Goal: Task Accomplishment & Management: Use online tool/utility

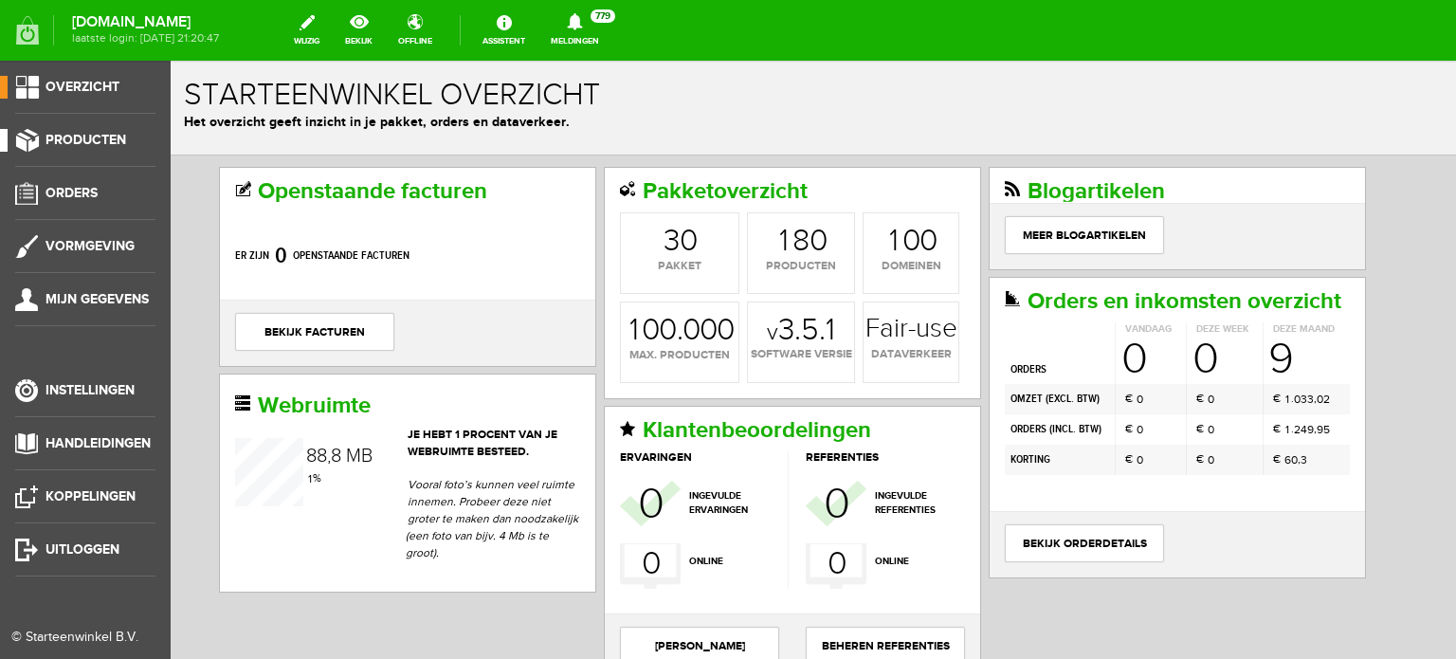
click at [108, 141] on span "Producten" at bounding box center [86, 140] width 81 height 16
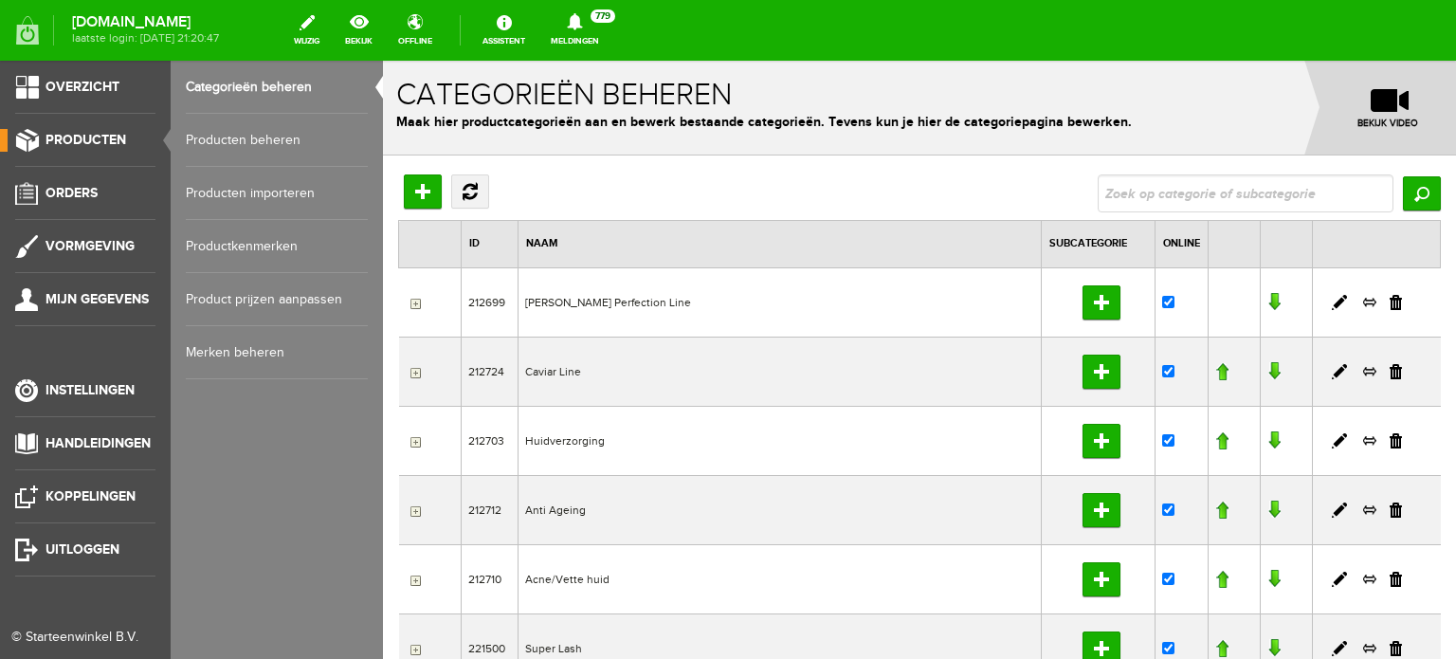
click at [268, 143] on link "Producten beheren" at bounding box center [277, 140] width 182 height 53
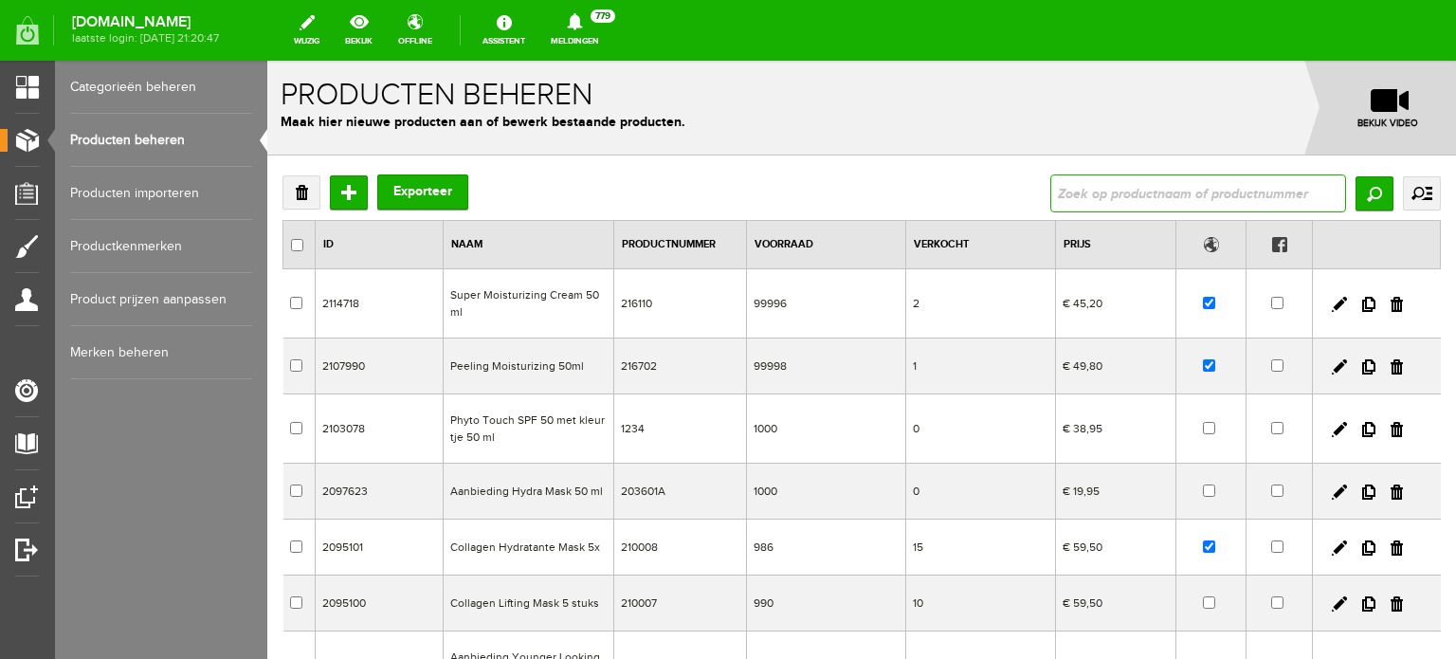
click at [1057, 191] on input "text" at bounding box center [1198, 193] width 296 height 38
type input "enriched nightcream"
click at [1361, 189] on input "Zoeken" at bounding box center [1375, 193] width 38 height 34
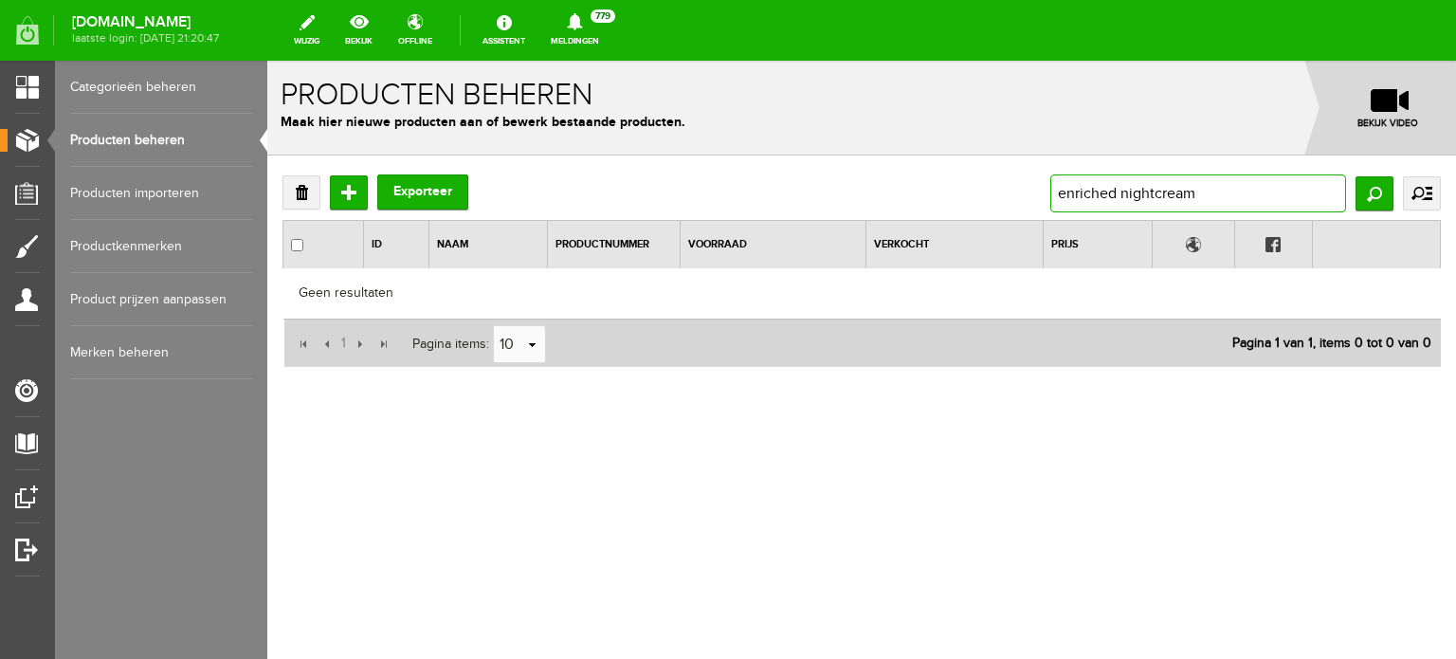
click at [1121, 198] on input "enriched nightcream" at bounding box center [1198, 193] width 296 height 38
type input "enriched soothing nightcream"
click at [1367, 187] on input "Zoeken" at bounding box center [1375, 193] width 38 height 34
click at [1186, 195] on input "enriched soothing nightcream" at bounding box center [1198, 193] width 296 height 38
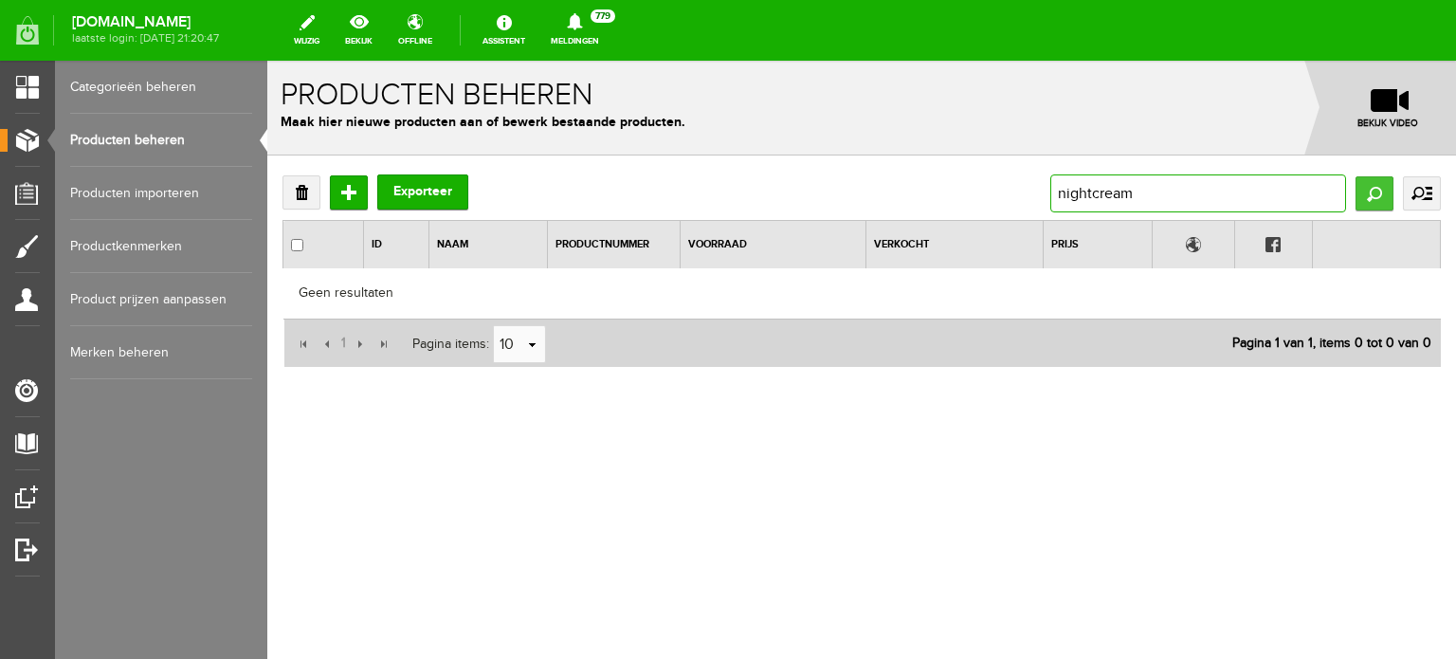
type input "nightcream"
click at [1365, 191] on input "Zoeken" at bounding box center [1375, 193] width 38 height 34
click at [1058, 194] on input "nightcream" at bounding box center [1198, 193] width 296 height 38
type input "soothing nightcream"
click at [1373, 190] on input "Zoeken" at bounding box center [1375, 193] width 38 height 34
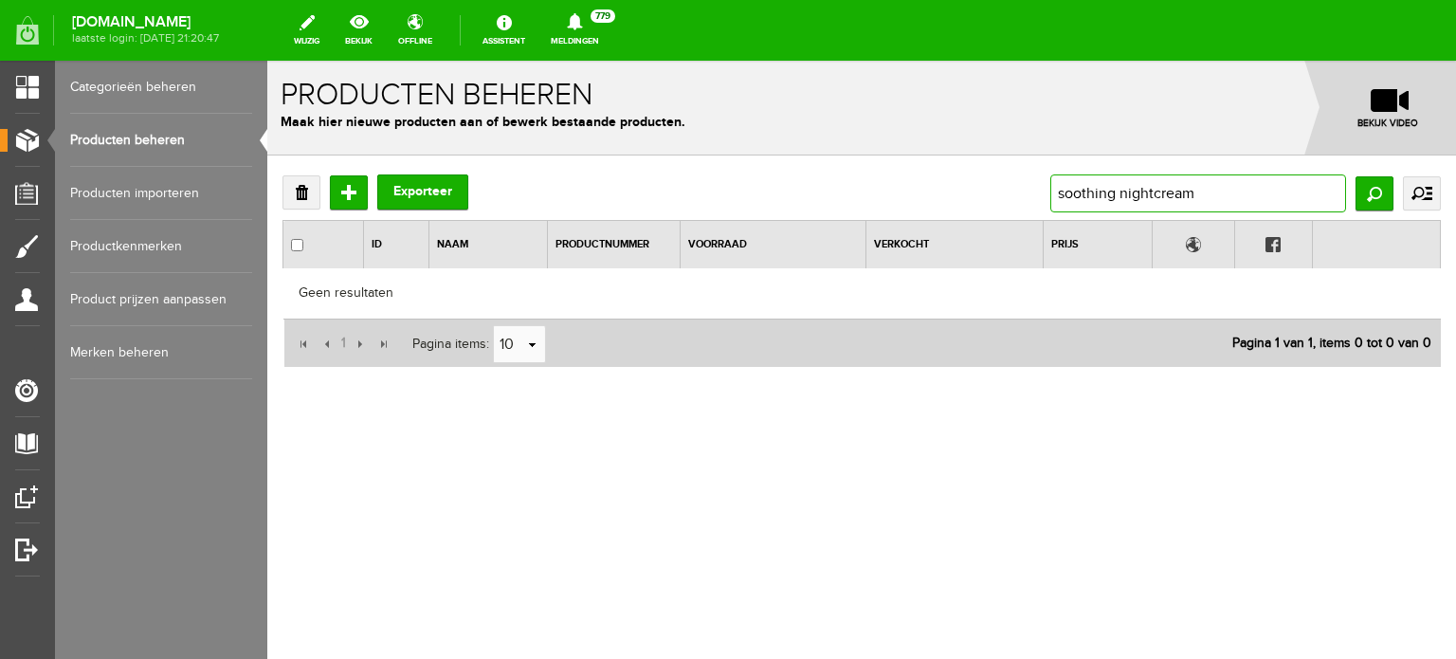
click at [1156, 189] on input "soothing nightcream" at bounding box center [1198, 193] width 296 height 38
type input "soothing night cream"
click at [1371, 187] on input "Zoeken" at bounding box center [1375, 193] width 38 height 34
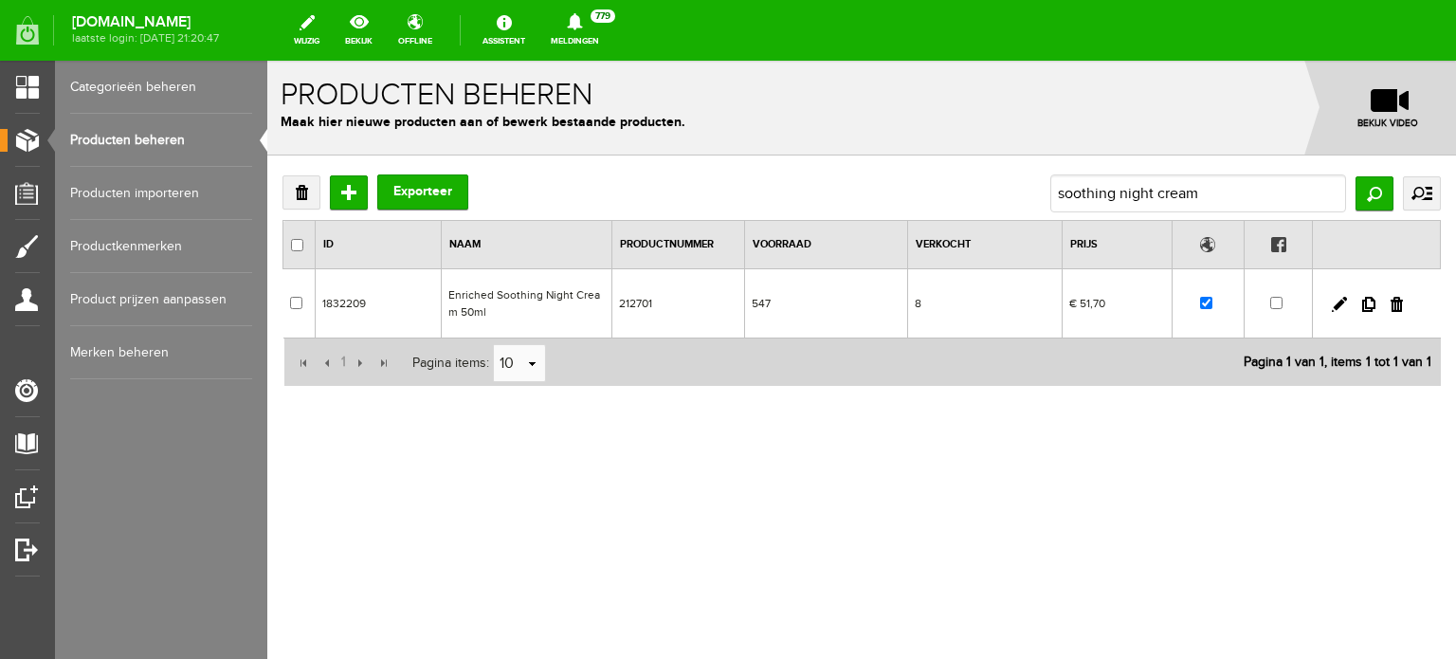
click at [535, 292] on td "Enriched Soothing Night Cream 50ml" at bounding box center [526, 303] width 171 height 69
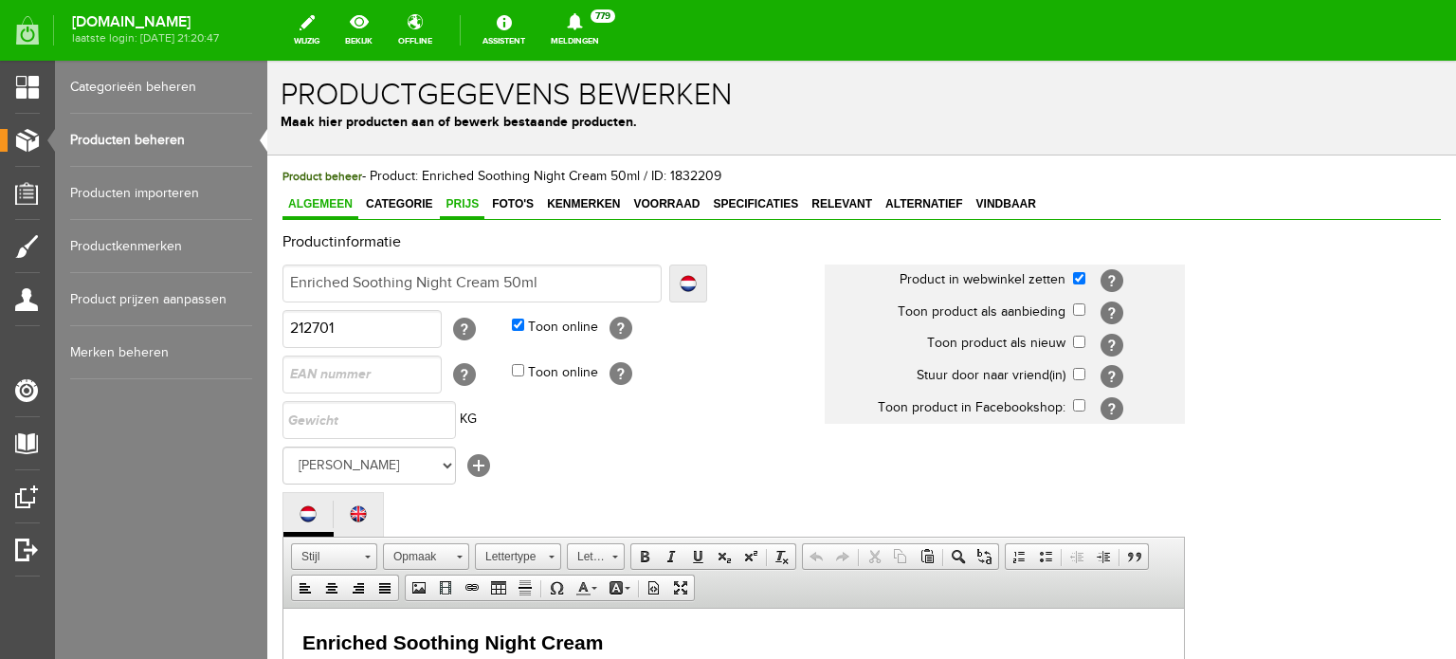
click at [455, 201] on span "Prijs" at bounding box center [462, 203] width 45 height 13
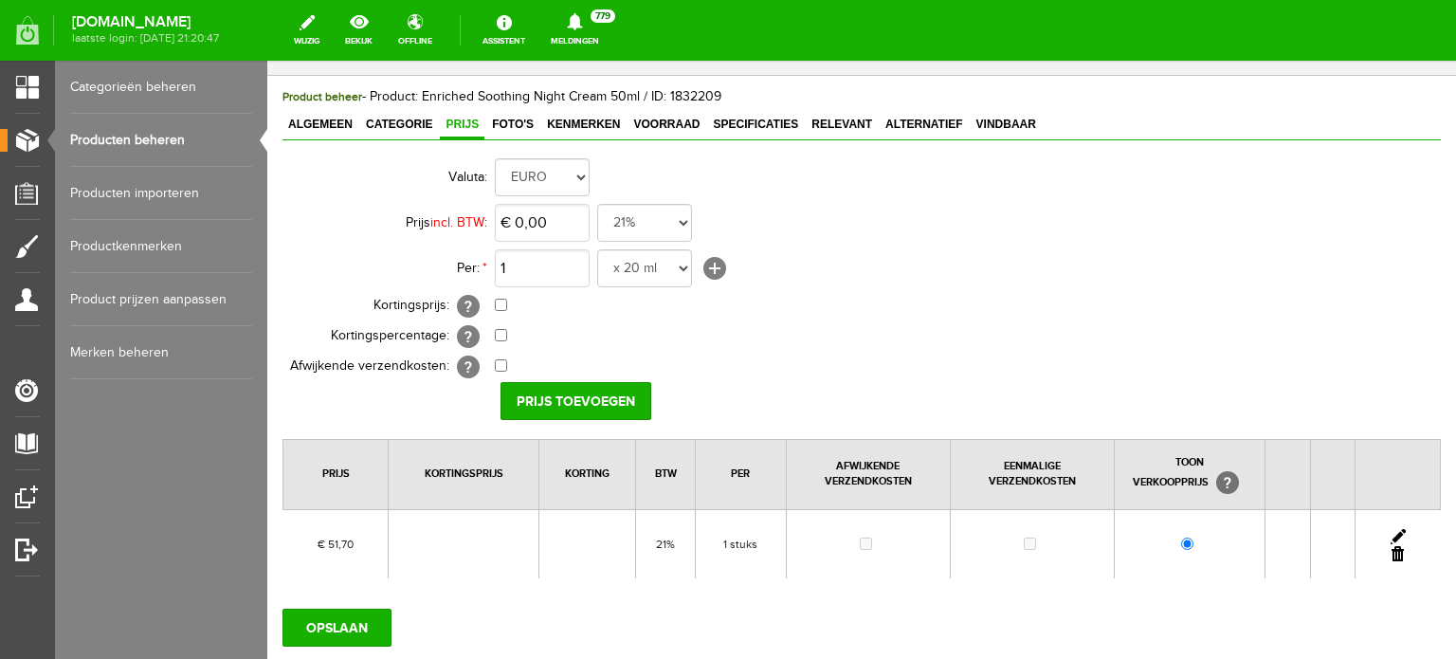
scroll to position [66, 0]
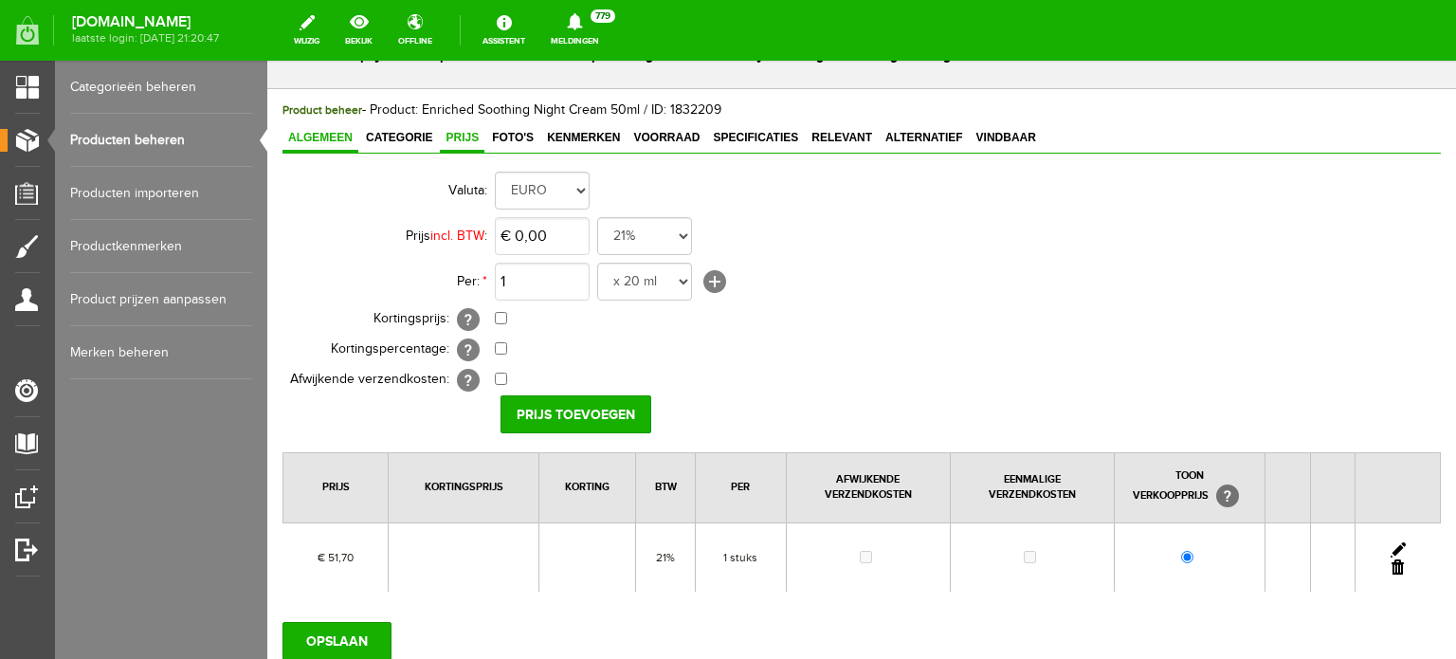
click at [317, 139] on span "Algemeen" at bounding box center [320, 137] width 76 height 13
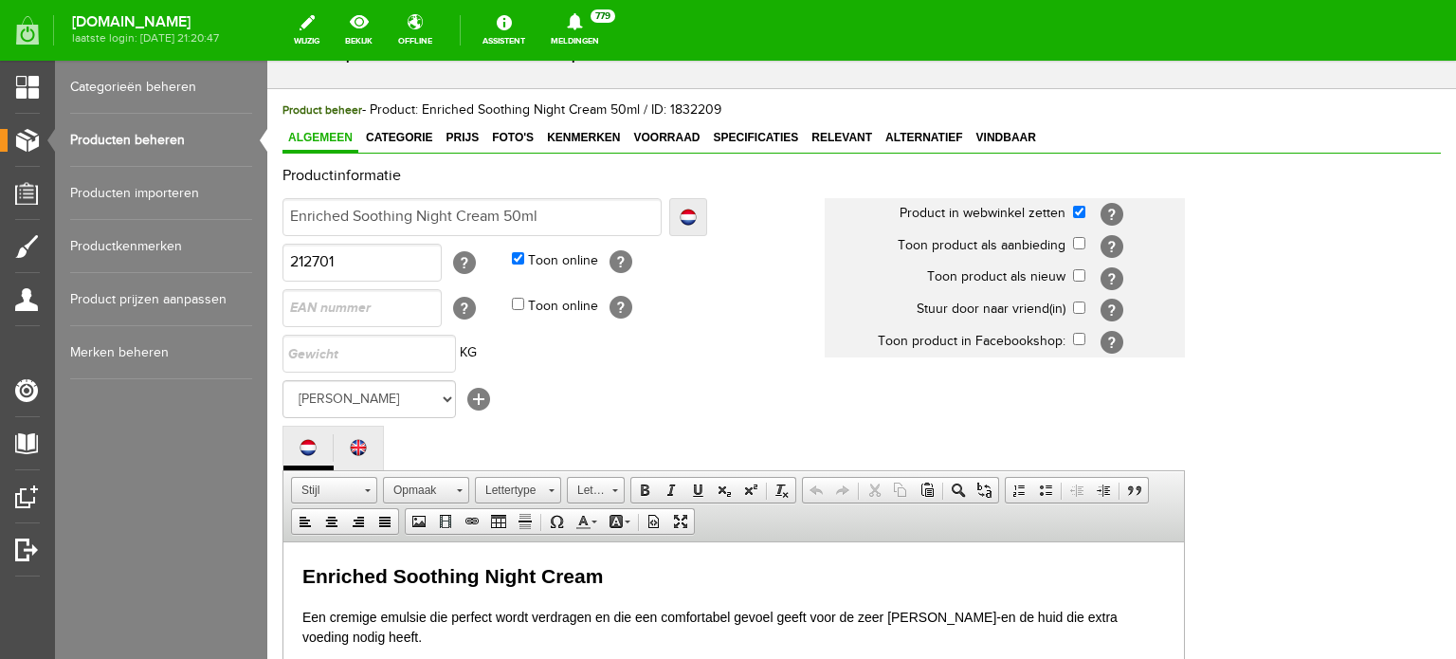
scroll to position [0, 0]
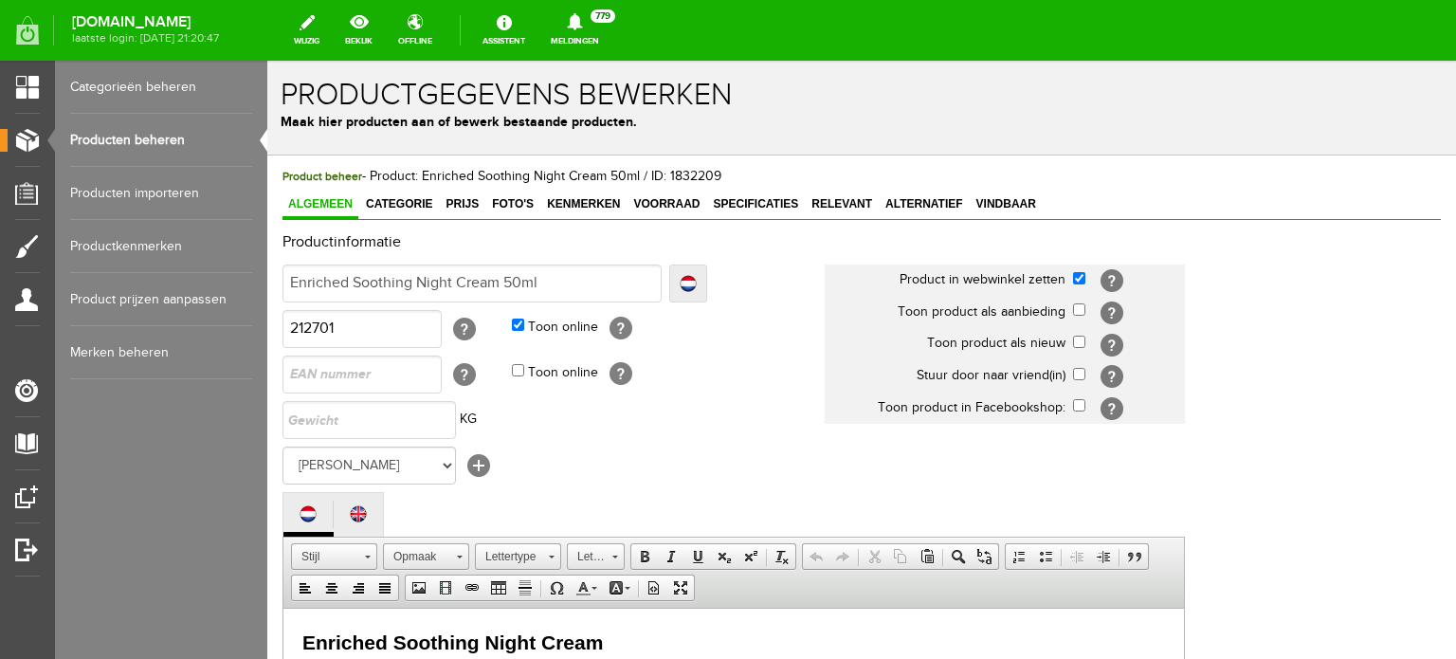
click at [122, 137] on link "Producten beheren" at bounding box center [161, 140] width 182 height 53
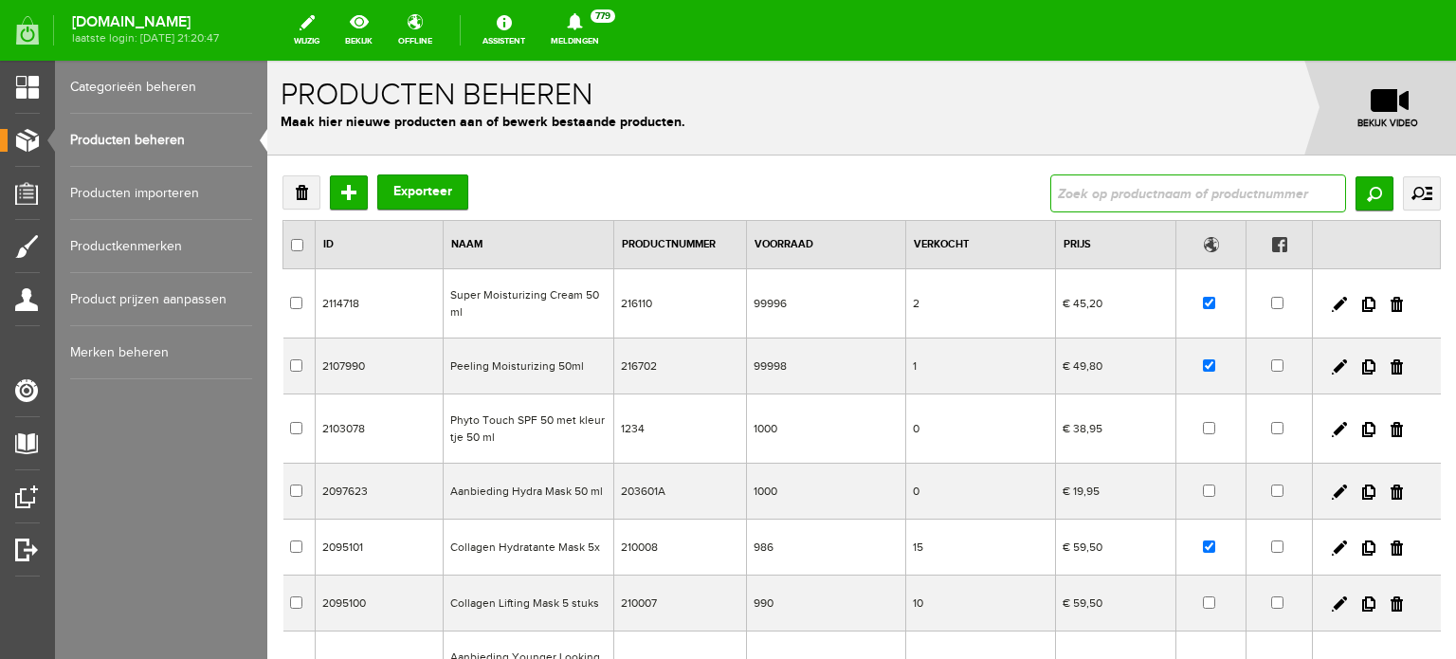
click at [1058, 196] on input "text" at bounding box center [1198, 193] width 296 height 38
type input "night cream"
click at [1364, 191] on input "Zoeken" at bounding box center [1375, 193] width 38 height 34
